Goal: Browse casually

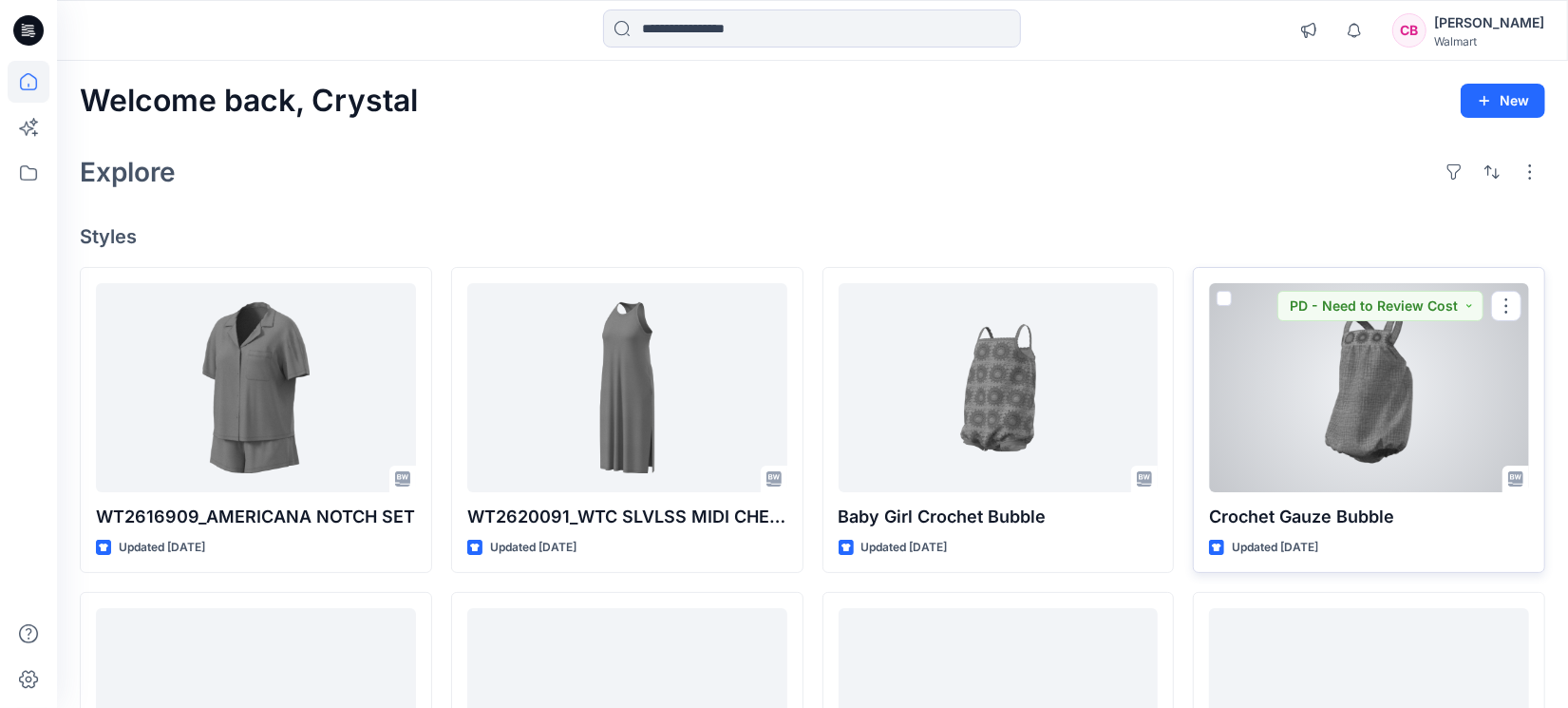
click at [1430, 424] on div at bounding box center [1369, 388] width 320 height 209
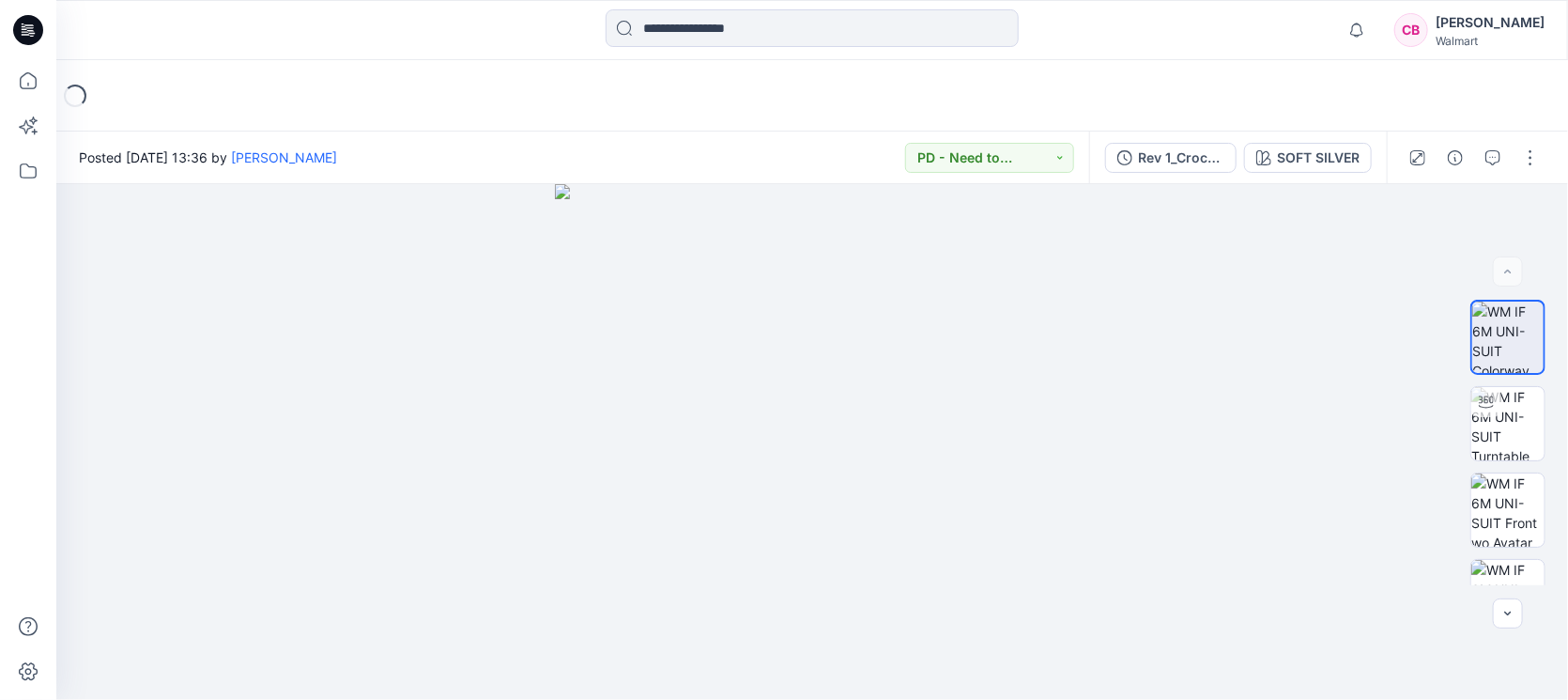
click at [1500, 151] on icon "button" at bounding box center [1492, 157] width 15 height 15
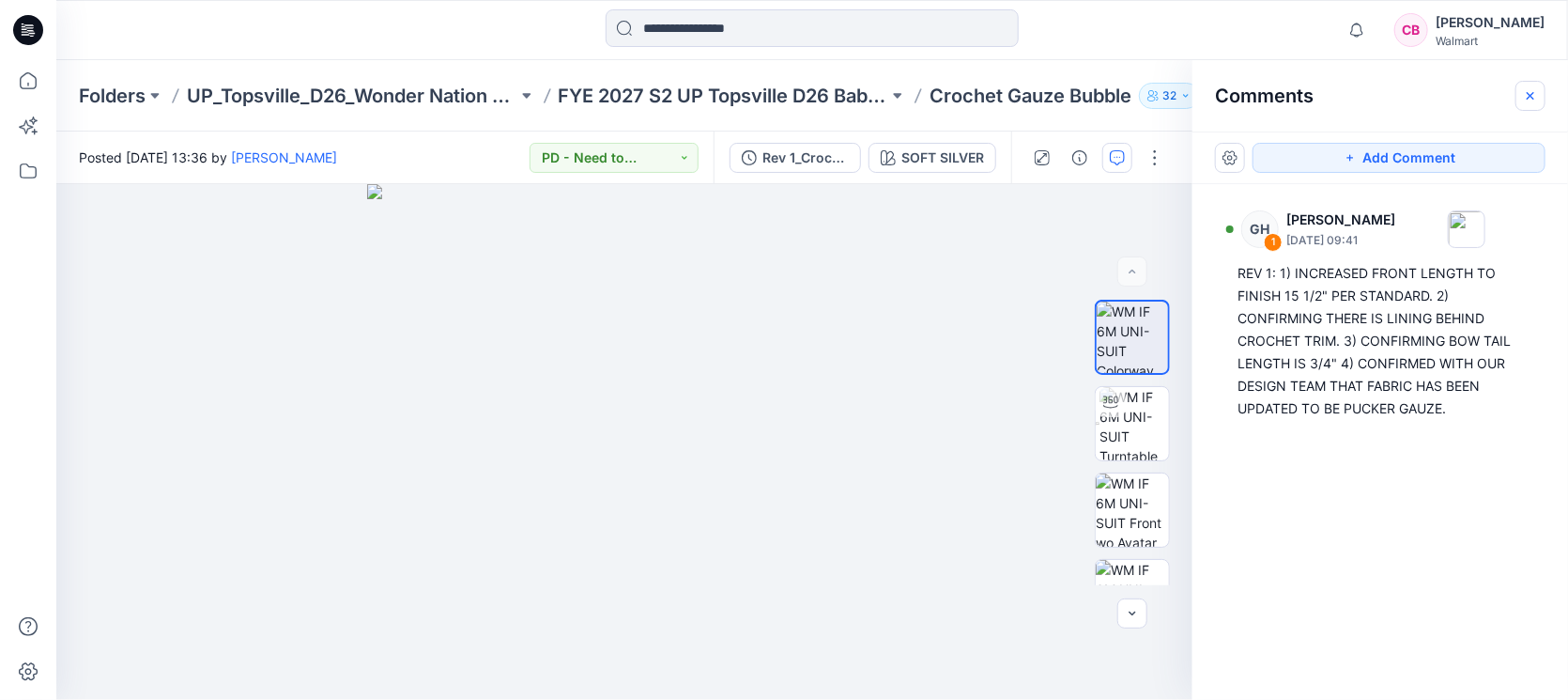
click at [1530, 99] on icon "button" at bounding box center [1530, 96] width 15 height 15
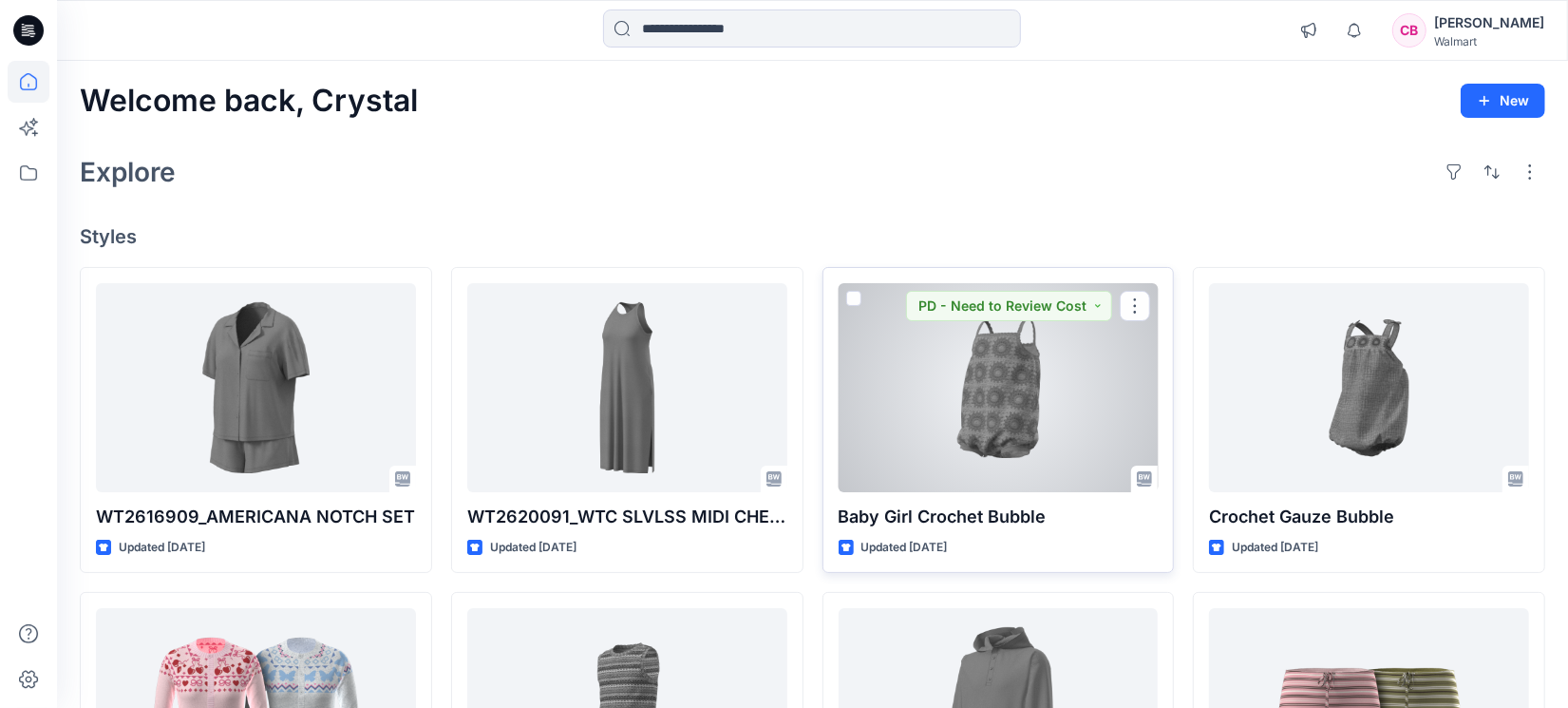
click at [1031, 415] on div at bounding box center [998, 388] width 320 height 209
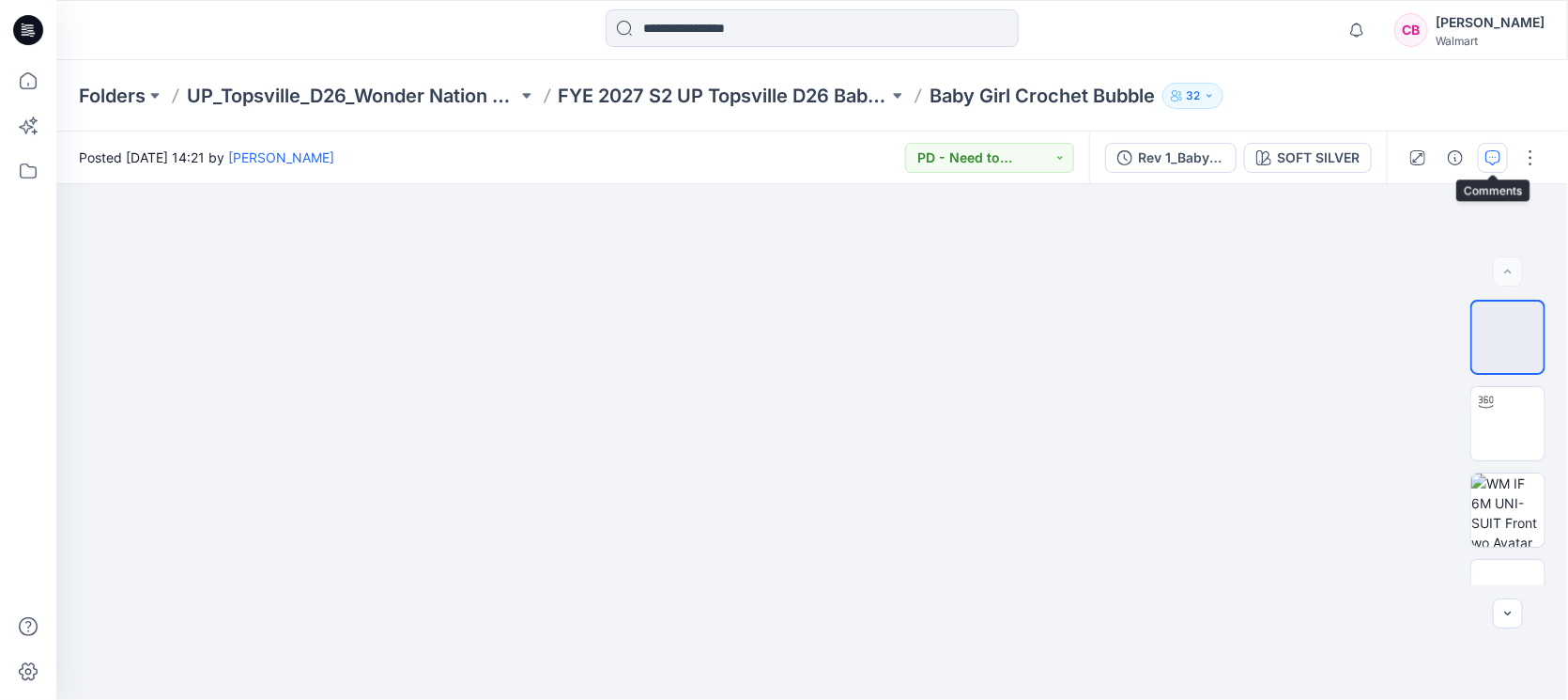
click at [1485, 155] on icon "button" at bounding box center [1492, 157] width 15 height 15
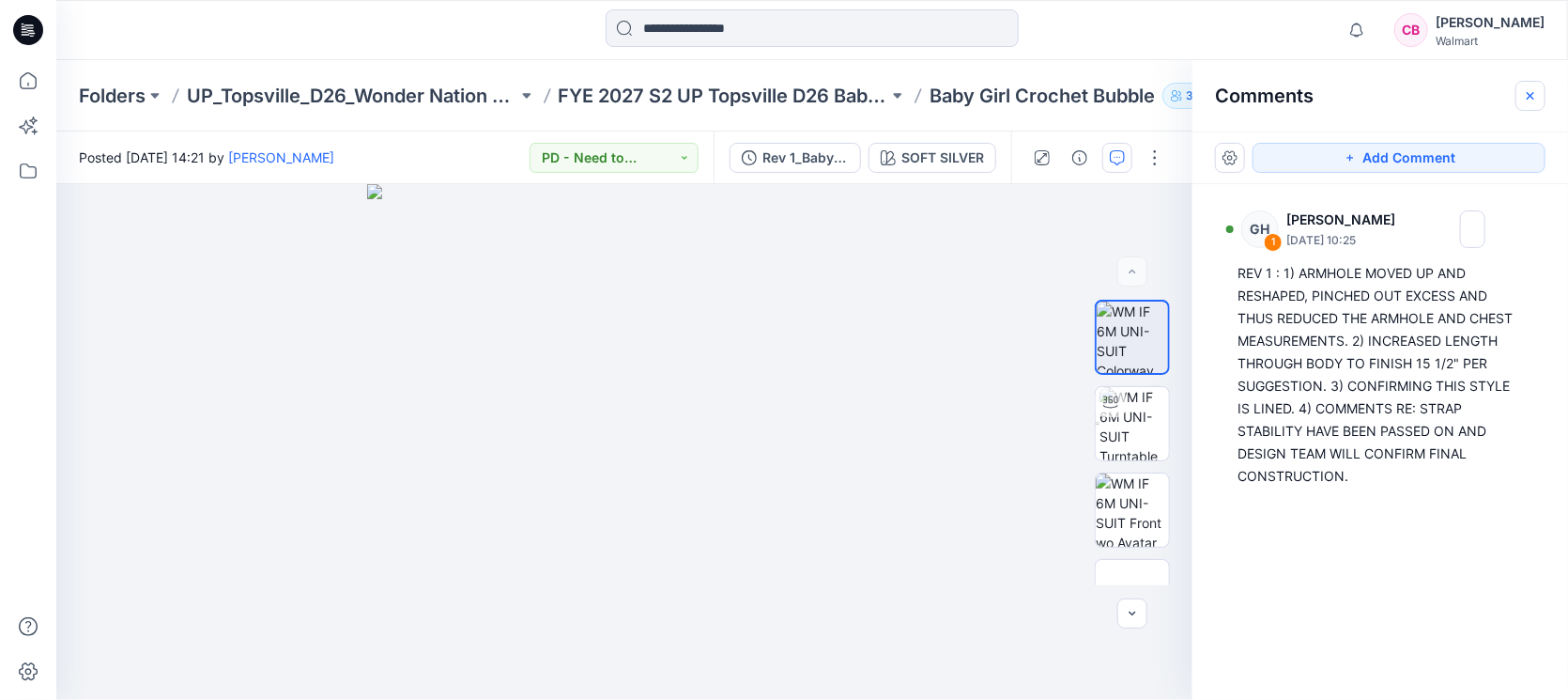
click at [1532, 99] on icon "button" at bounding box center [1530, 96] width 15 height 15
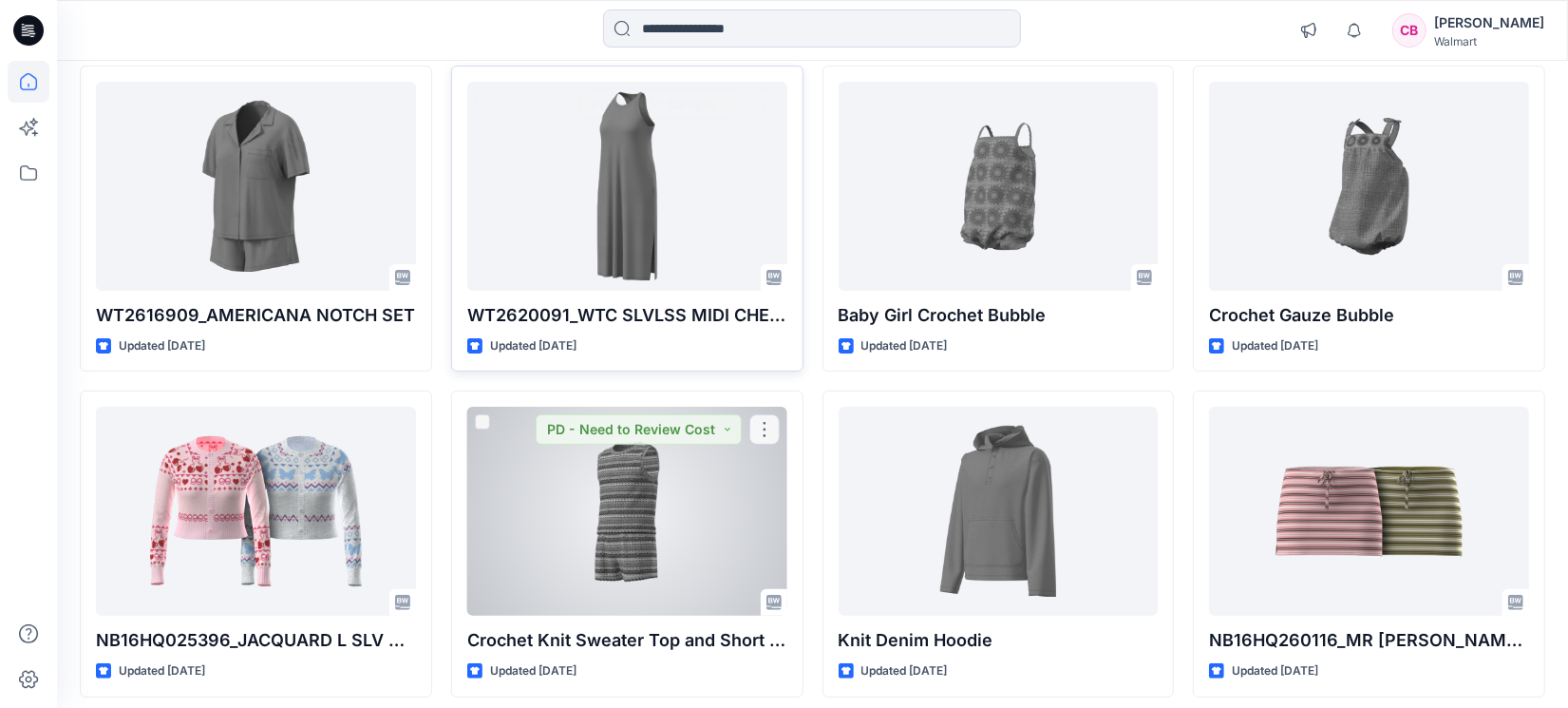
scroll to position [355, 0]
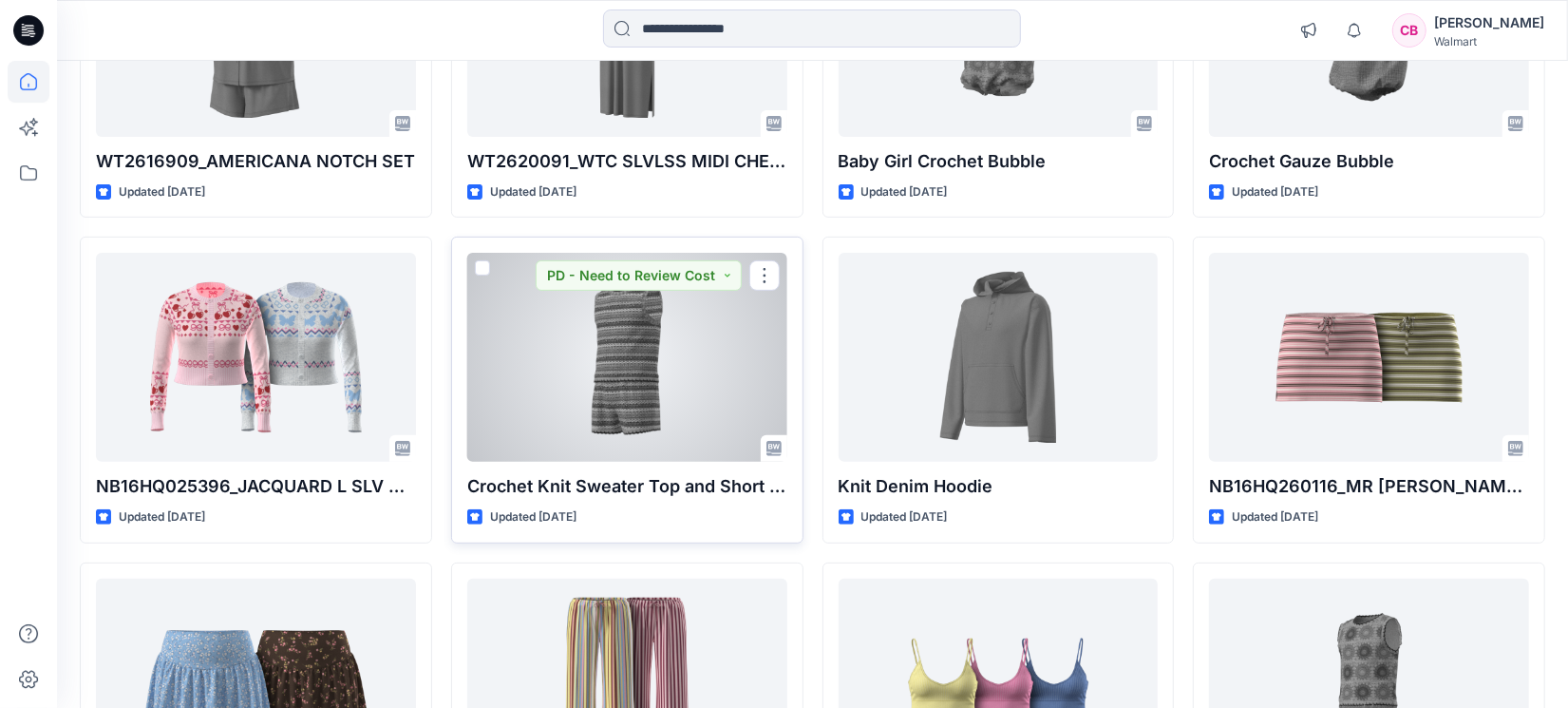
click at [637, 398] on div at bounding box center [627, 357] width 320 height 209
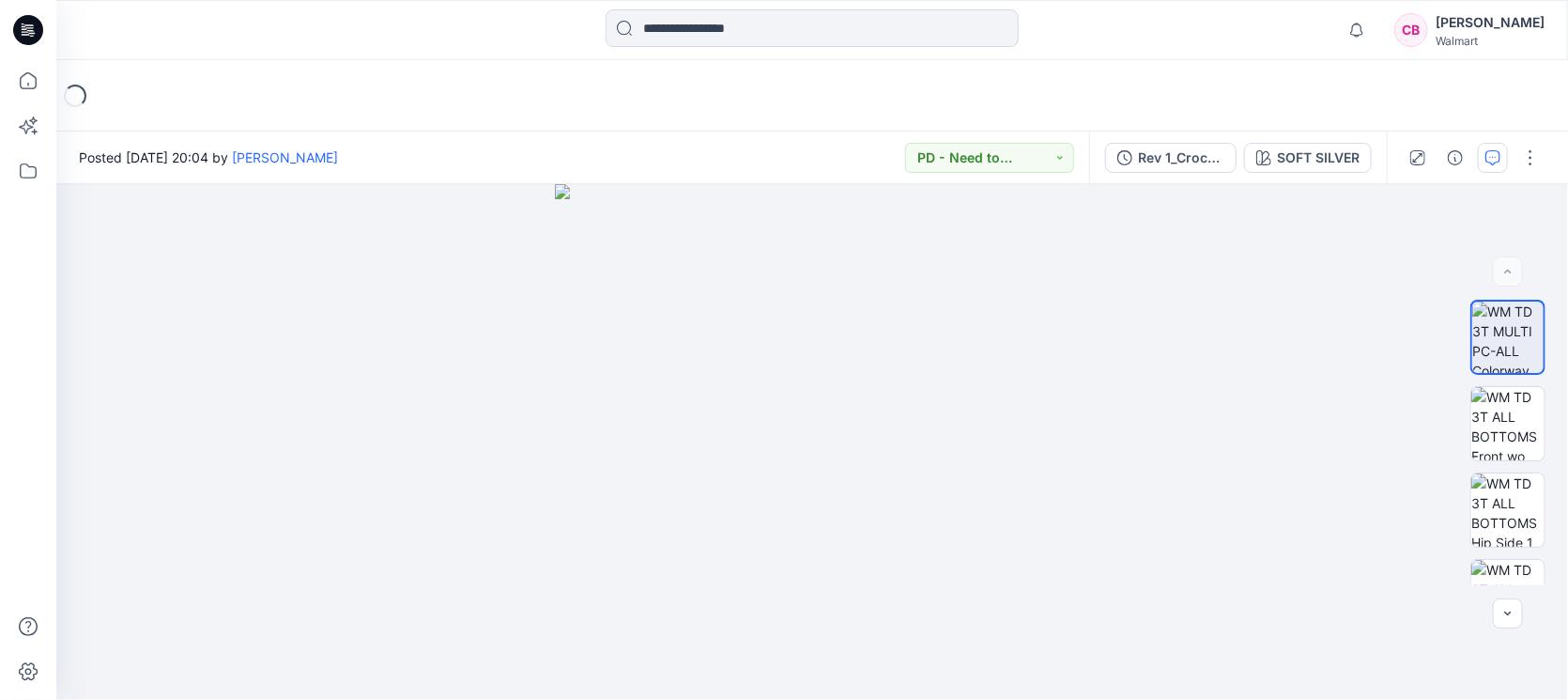
click at [1496, 150] on icon "button" at bounding box center [1492, 157] width 15 height 15
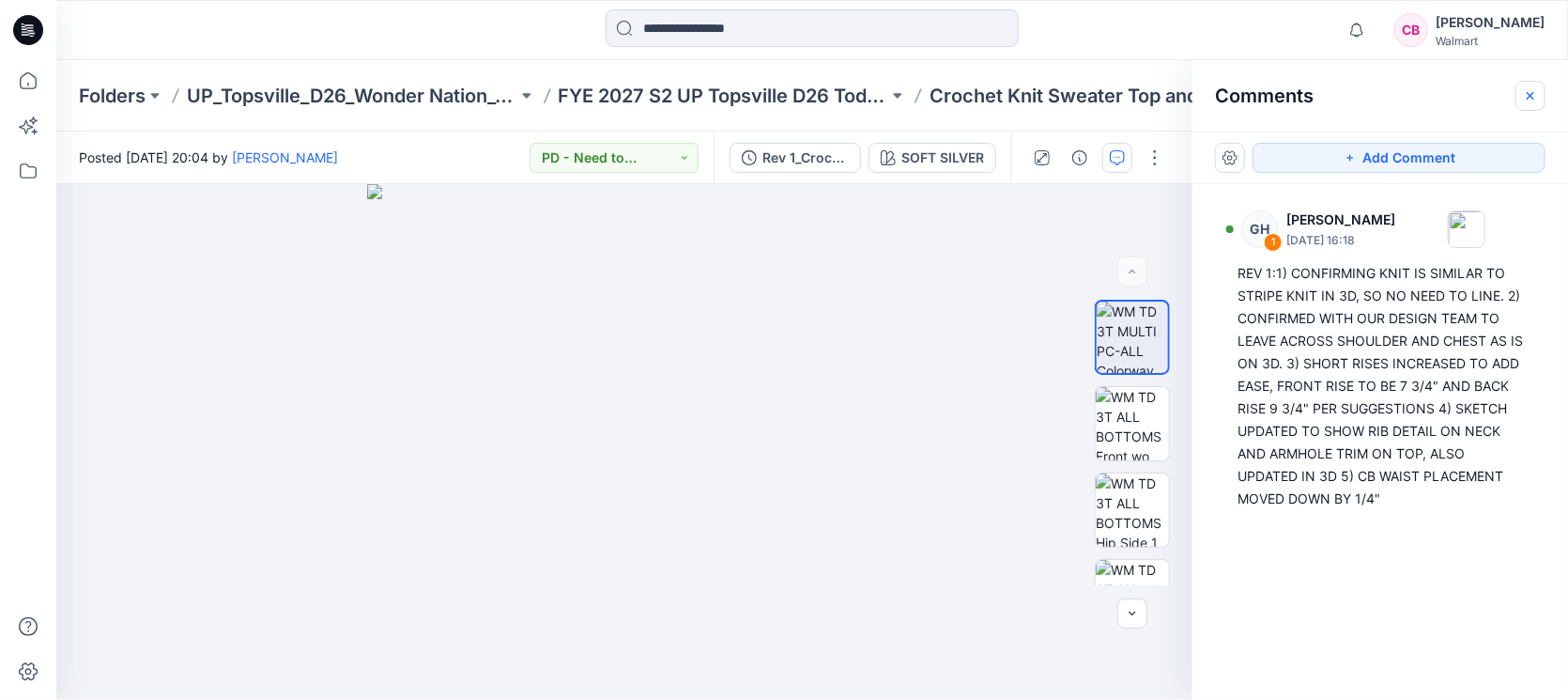
click at [1538, 94] on icon "button" at bounding box center [1530, 96] width 15 height 15
